Goal: Information Seeking & Learning: Learn about a topic

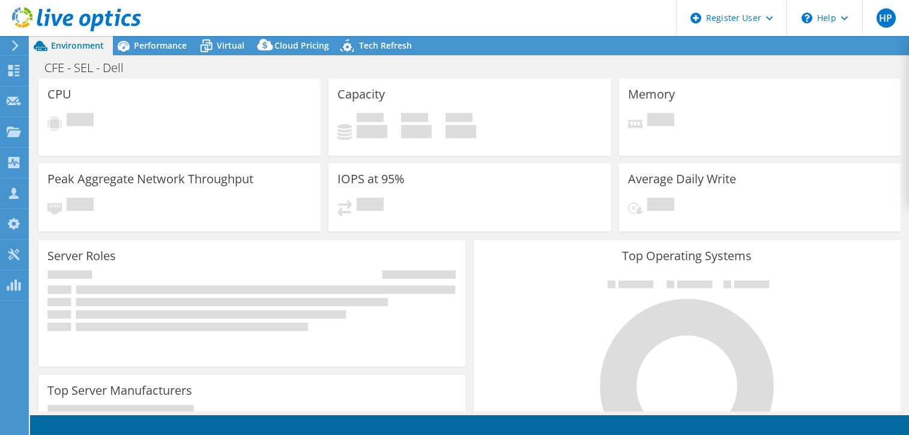
select select "USD"
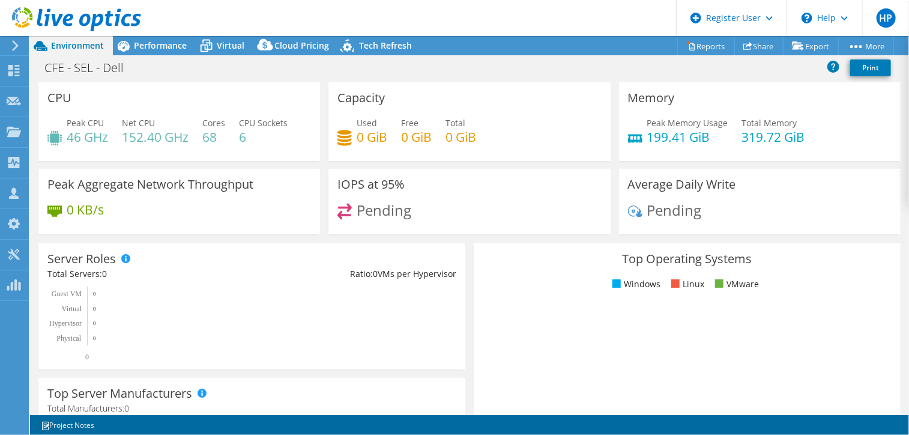
click at [19, 47] on icon at bounding box center [15, 45] width 9 height 11
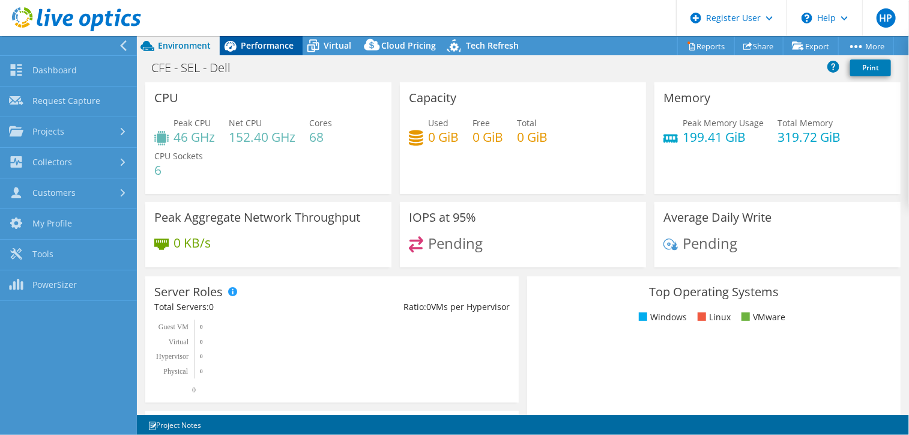
click at [263, 52] on div "Performance" at bounding box center [261, 45] width 83 height 19
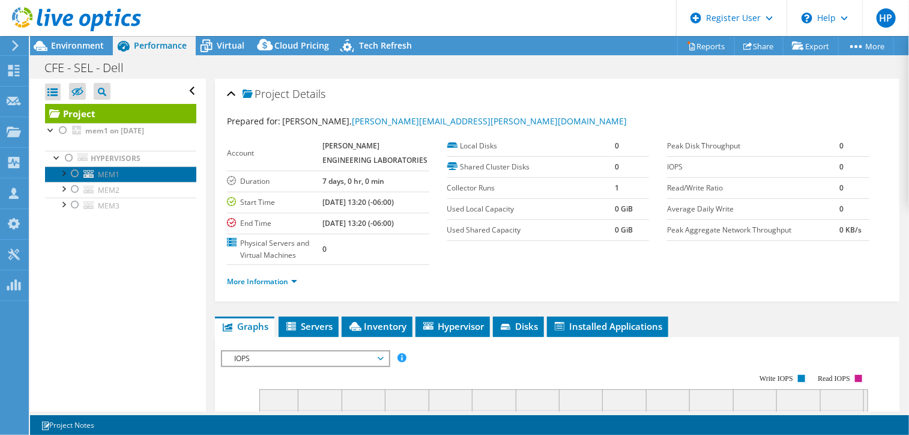
click at [115, 174] on span "MEM1" at bounding box center [109, 174] width 22 height 10
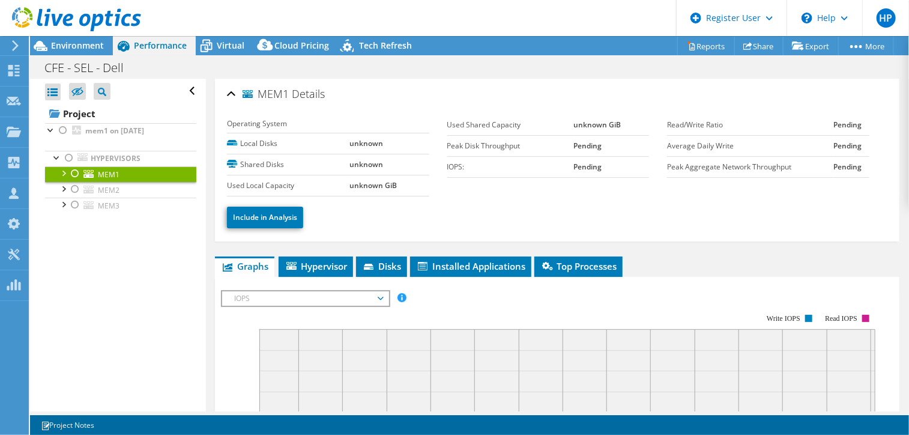
click at [59, 172] on div at bounding box center [63, 172] width 12 height 12
click at [137, 175] on link "MEM1" at bounding box center [120, 174] width 151 height 16
click at [80, 96] on icon at bounding box center [77, 91] width 12 height 9
click at [0, 0] on input "checkbox" at bounding box center [0, 0] width 0 height 0
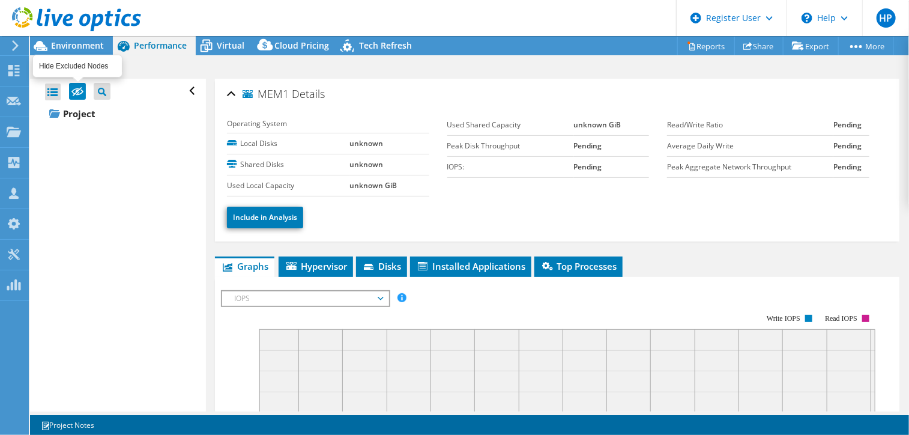
click at [80, 96] on icon at bounding box center [77, 91] width 12 height 9
click at [0, 0] on input "checkbox" at bounding box center [0, 0] width 0 height 0
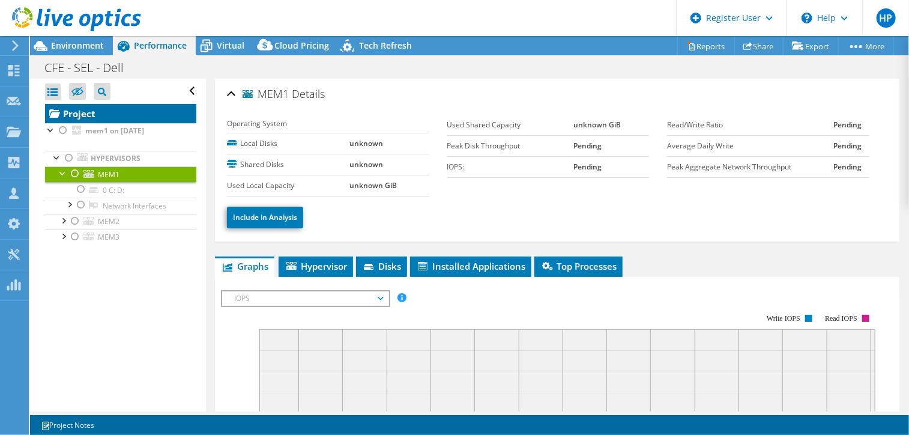
click at [92, 117] on link "Project" at bounding box center [120, 113] width 151 height 19
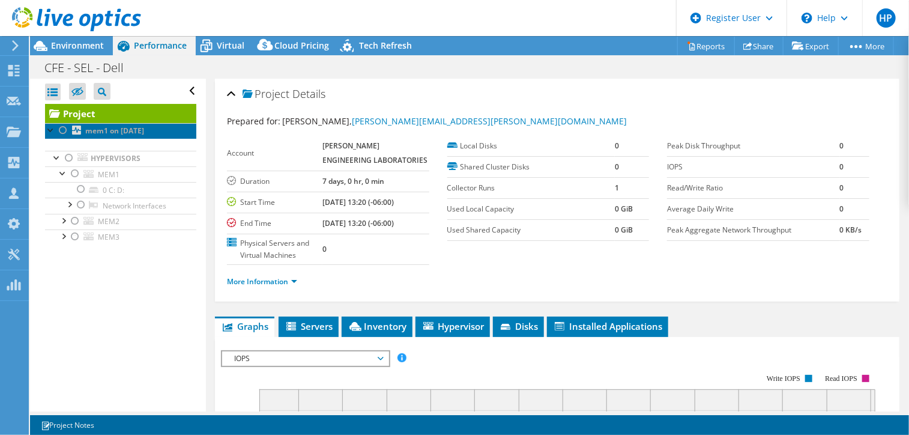
click at [110, 130] on b "mem1 on [DATE]" at bounding box center [114, 131] width 59 height 10
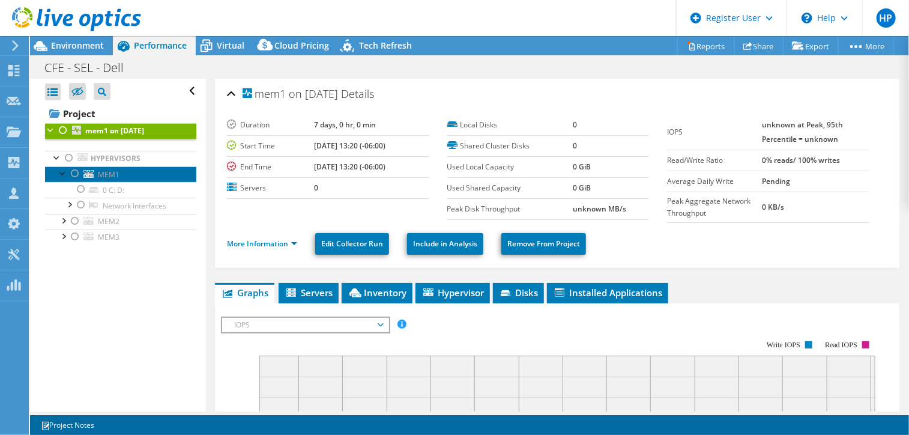
click at [124, 174] on link "MEM1" at bounding box center [120, 174] width 151 height 16
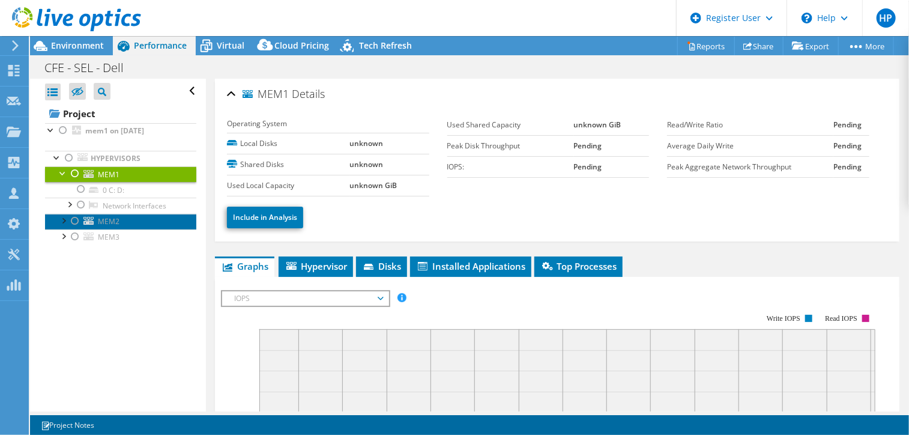
click at [121, 214] on link "MEM2" at bounding box center [120, 222] width 151 height 16
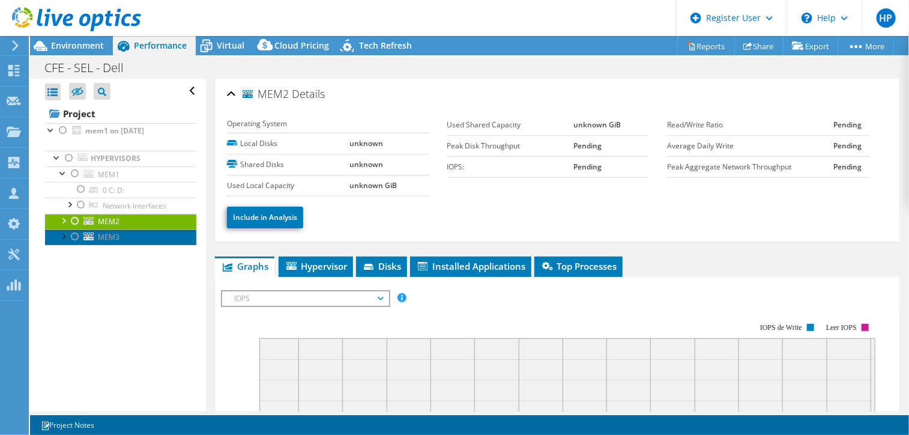
click at [118, 235] on span "MEM3" at bounding box center [109, 237] width 22 height 10
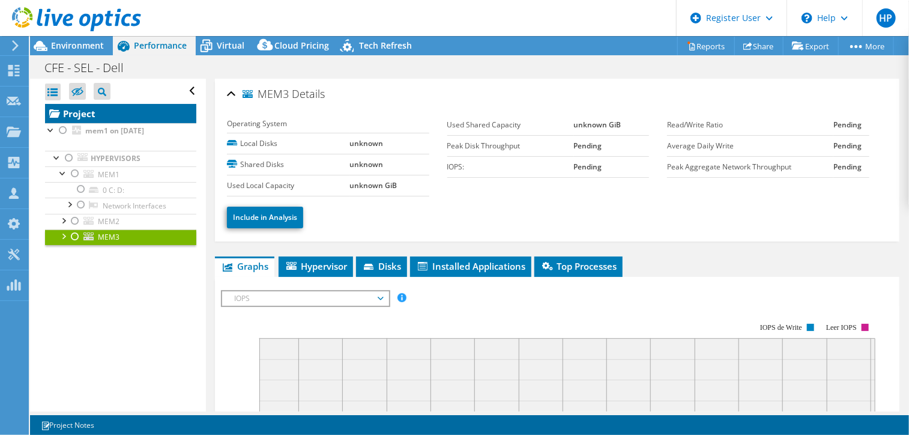
click at [88, 110] on link "Project" at bounding box center [120, 113] width 151 height 19
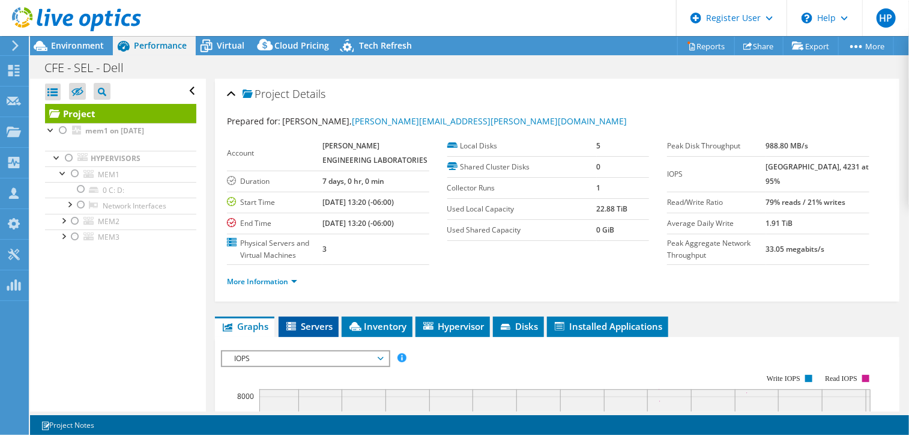
click at [308, 324] on span "Servers" at bounding box center [309, 326] width 48 height 12
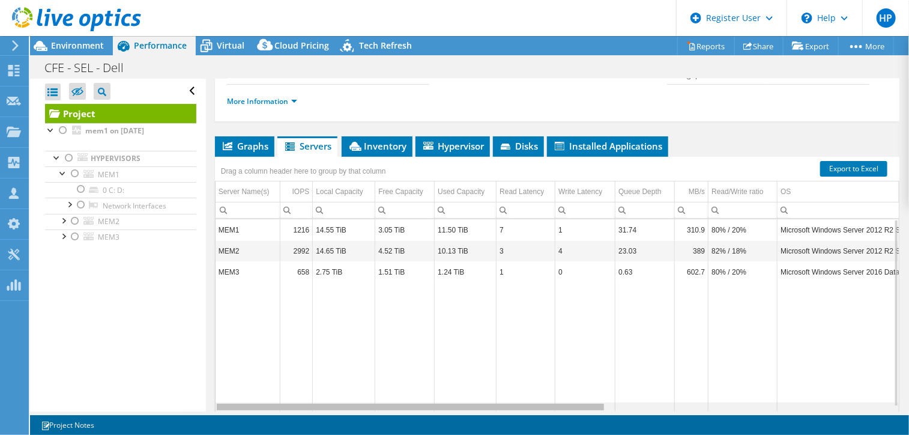
drag, startPoint x: 306, startPoint y: 405, endPoint x: 323, endPoint y: 425, distance: 26.0
click at [323, 425] on body "HP Dell User [PERSON_NAME] [PERSON_NAME][EMAIL_ADDRESS][PERSON_NAME][DOMAIN_NAM…" at bounding box center [454, 217] width 909 height 435
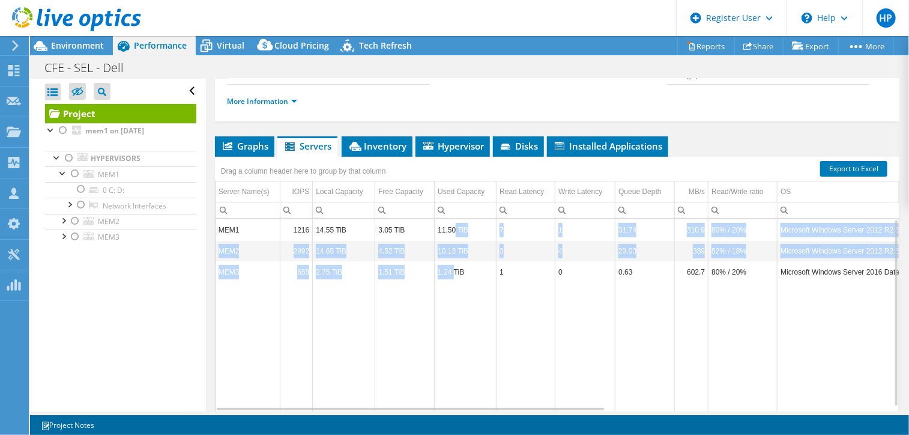
drag, startPoint x: 454, startPoint y: 229, endPoint x: 454, endPoint y: 271, distance: 42.0
click at [454, 270] on tbody "MEM1 1216 14.55 TiB 3.05 TiB 11.50 TiB 7 1 31.74 310.9 80% / 20% Microsoft Wind…" at bounding box center [800, 315] width 1169 height 192
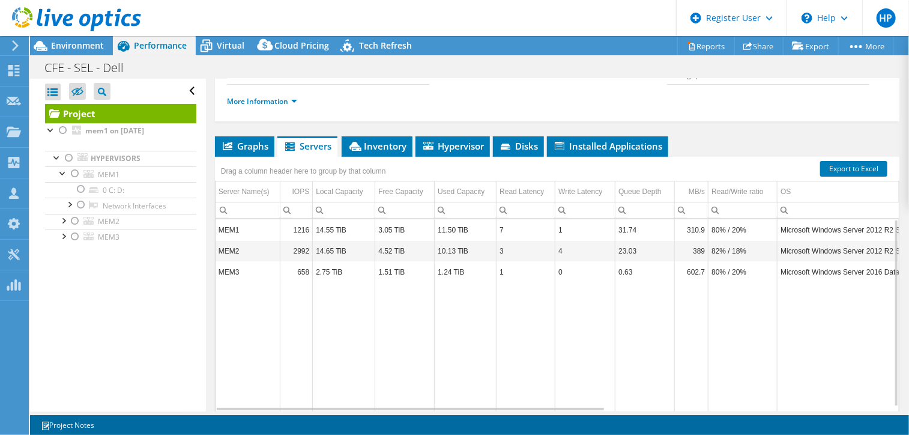
drag, startPoint x: 454, startPoint y: 271, endPoint x: 456, endPoint y: 277, distance: 6.3
click at [456, 277] on td "1.24 TiB" at bounding box center [466, 271] width 62 height 21
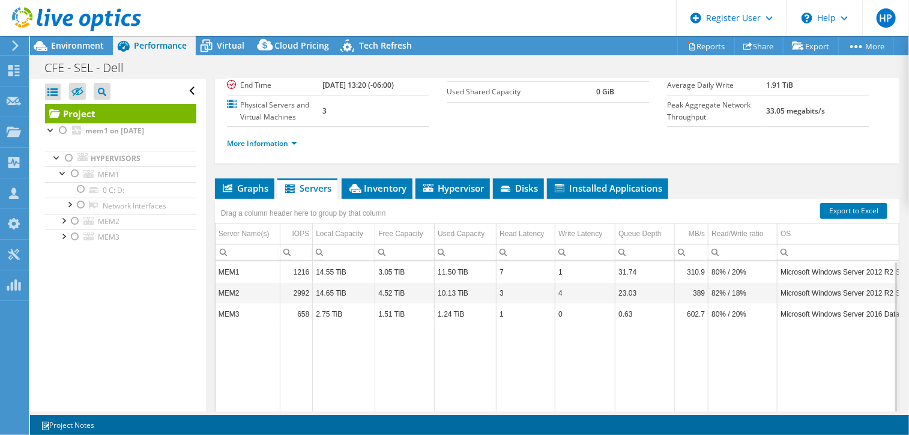
scroll to position [120, 0]
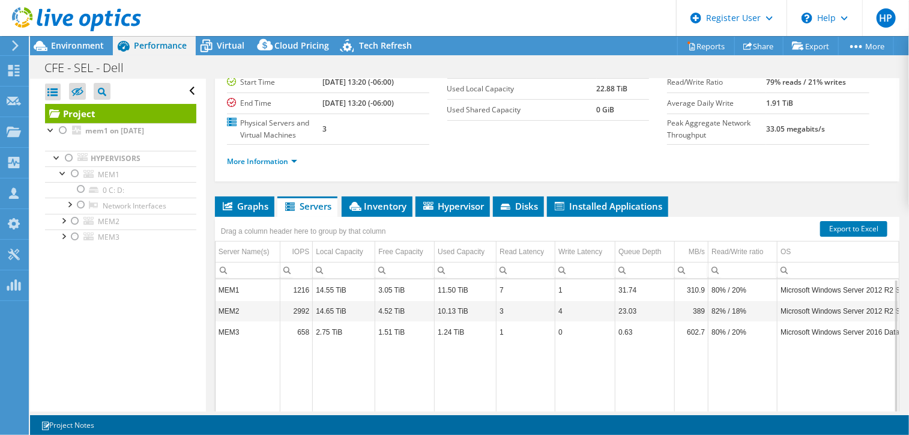
click at [526, 217] on div "Drag a column header here to group by that column" at bounding box center [557, 225] width 685 height 16
click at [526, 207] on span "Disks" at bounding box center [518, 206] width 39 height 12
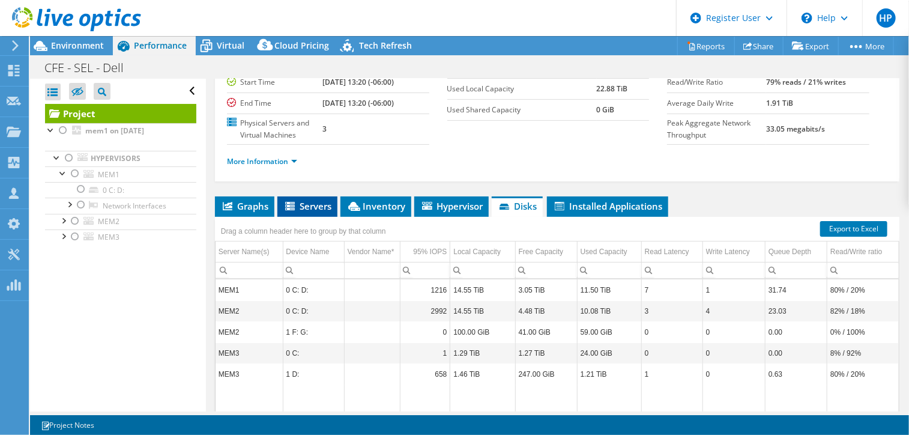
click at [314, 204] on span "Servers" at bounding box center [308, 206] width 48 height 12
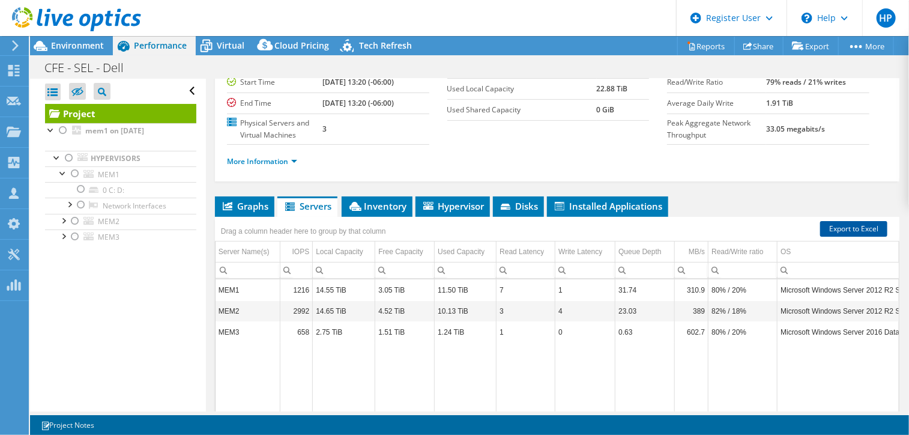
click at [849, 228] on link "Export to Excel" at bounding box center [854, 229] width 67 height 16
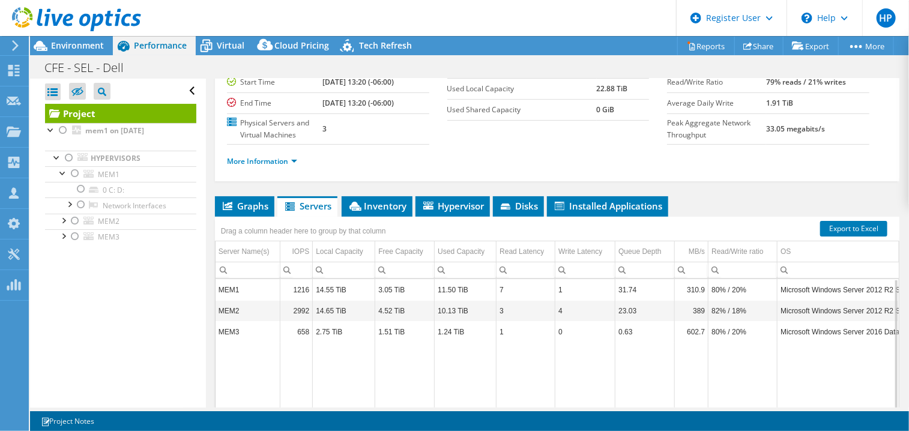
drag, startPoint x: 255, startPoint y: 408, endPoint x: 354, endPoint y: 409, distance: 99.7
click at [354, 409] on div "Project Actions Project Actions Reports Share Export vSAN ReadyNode Sizer" at bounding box center [469, 233] width 879 height 395
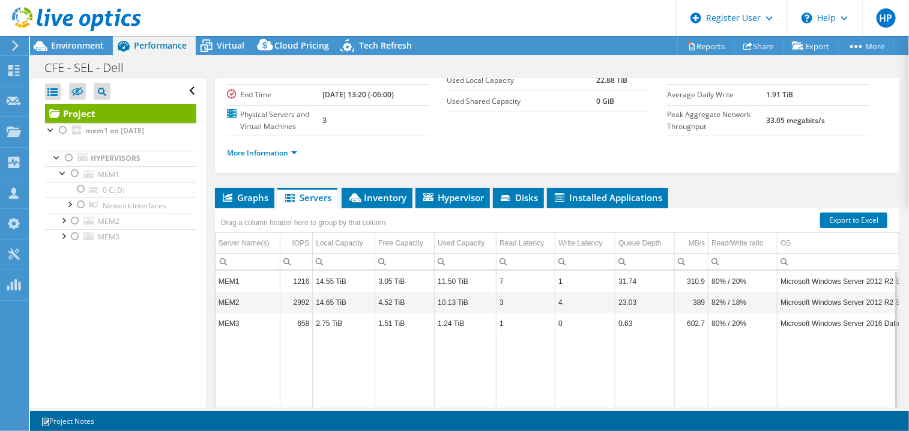
scroll to position [108, 0]
